Goal: Find specific page/section: Find specific page/section

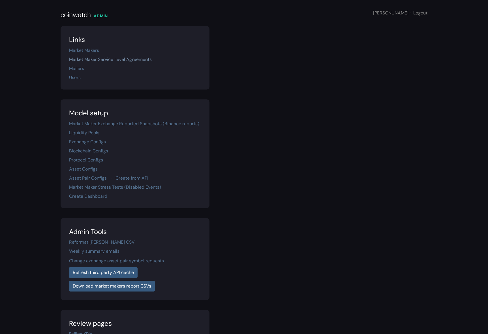
click at [116, 62] on link "Market Maker Service Level Agreements" at bounding box center [110, 59] width 83 height 6
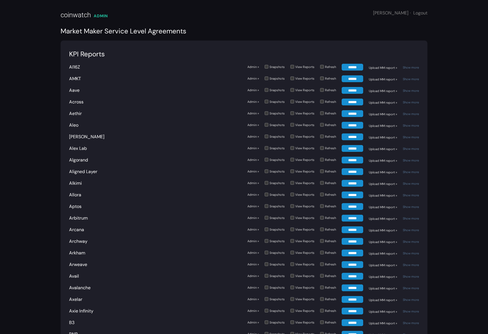
scroll to position [1837, 0]
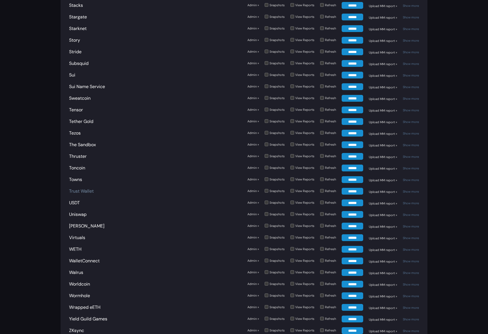
click at [89, 188] on link "Trust Wallet" at bounding box center [81, 191] width 25 height 6
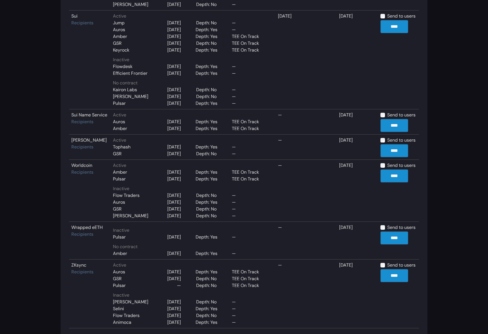
scroll to position [982, 0]
